Goal: Task Accomplishment & Management: Manage account settings

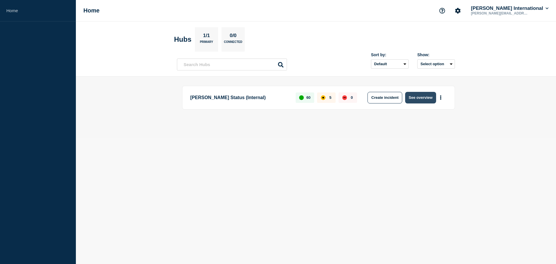
click at [418, 98] on button "See overview" at bounding box center [420, 98] width 31 height 12
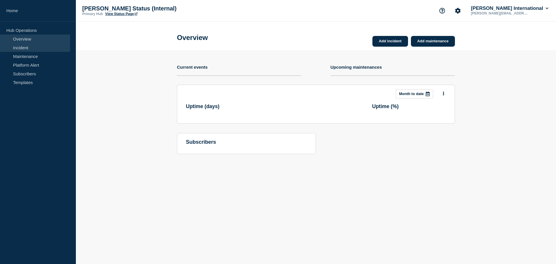
click at [35, 49] on link "Incident" at bounding box center [35, 47] width 70 height 9
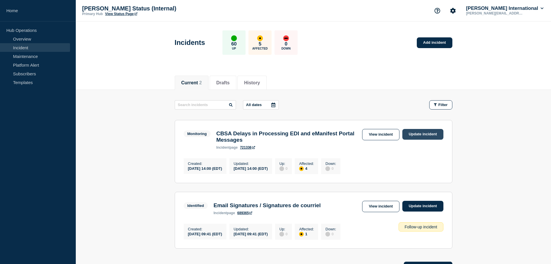
click at [417, 135] on link "Update incident" at bounding box center [423, 134] width 41 height 11
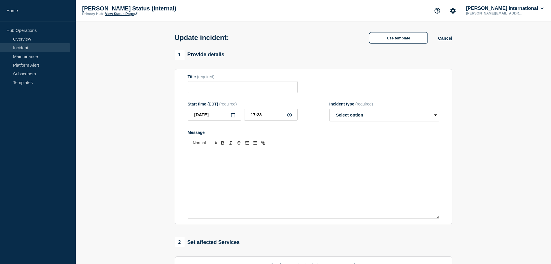
type input "CBSA Delays in Processing EDI and eManifest Portal Messages"
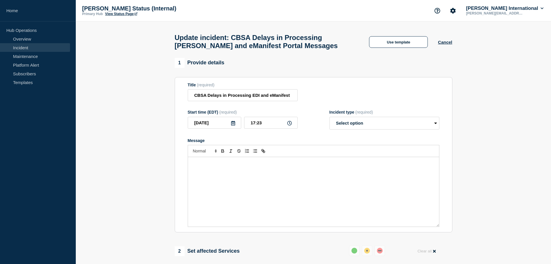
click at [225, 177] on div "Message" at bounding box center [313, 191] width 251 height 69
click at [377, 127] on select "Select option Investigating Identified Monitoring Resolved" at bounding box center [385, 123] width 110 height 13
select select "resolved"
click at [330, 119] on select "Select option Investigating Identified Monitoring Resolved" at bounding box center [385, 123] width 110 height 13
drag, startPoint x: 283, startPoint y: 123, endPoint x: 197, endPoint y: 113, distance: 86.8
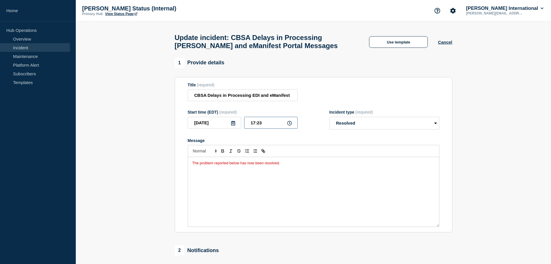
click at [197, 113] on div "Start time (EDT) (required) [DATE] 17:23" at bounding box center [243, 120] width 110 height 20
type input "17:00"
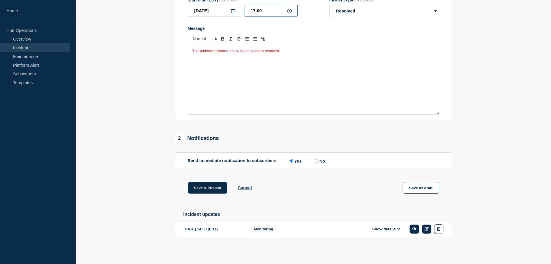
scroll to position [116, 0]
click at [208, 189] on button "Save & Publish" at bounding box center [208, 188] width 40 height 12
